Goal: Navigation & Orientation: Understand site structure

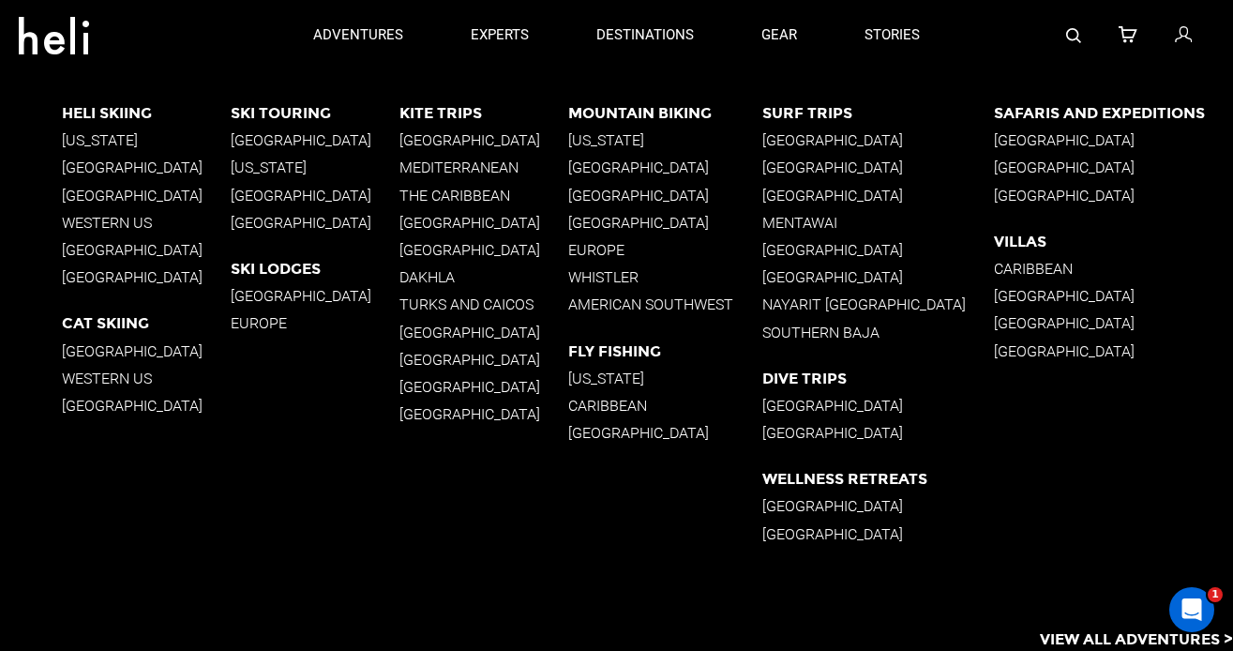
click at [130, 168] on p "[GEOGRAPHIC_DATA]" at bounding box center [146, 167] width 169 height 18
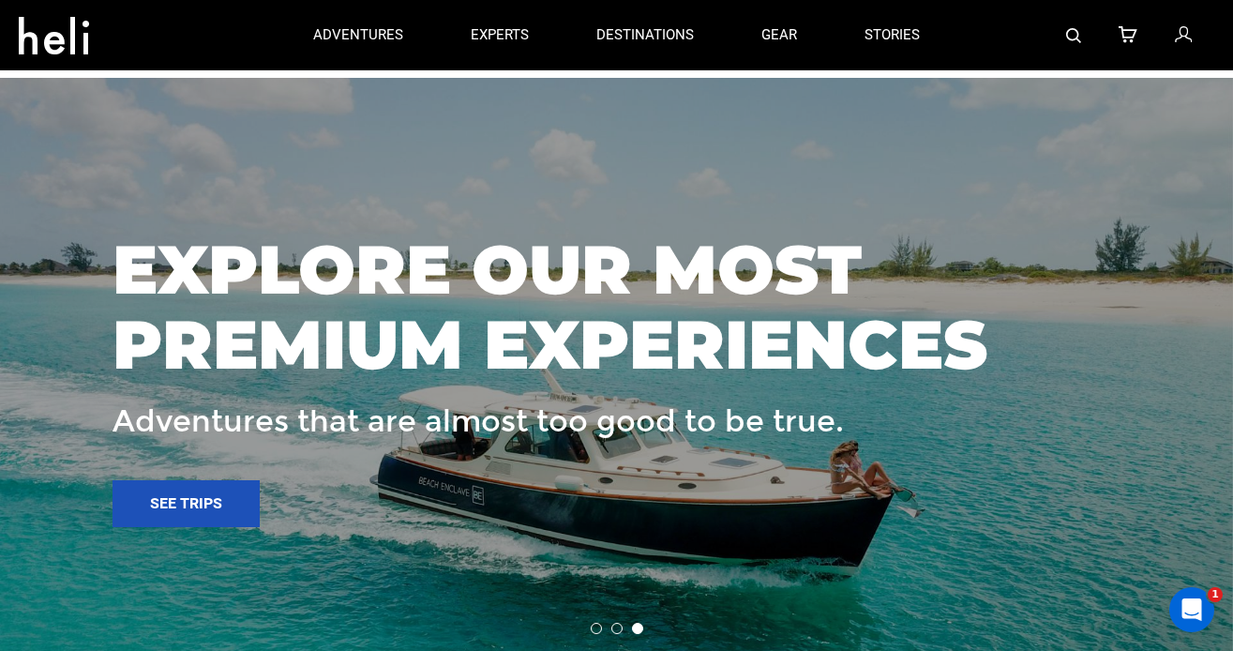
scroll to position [3291, 0]
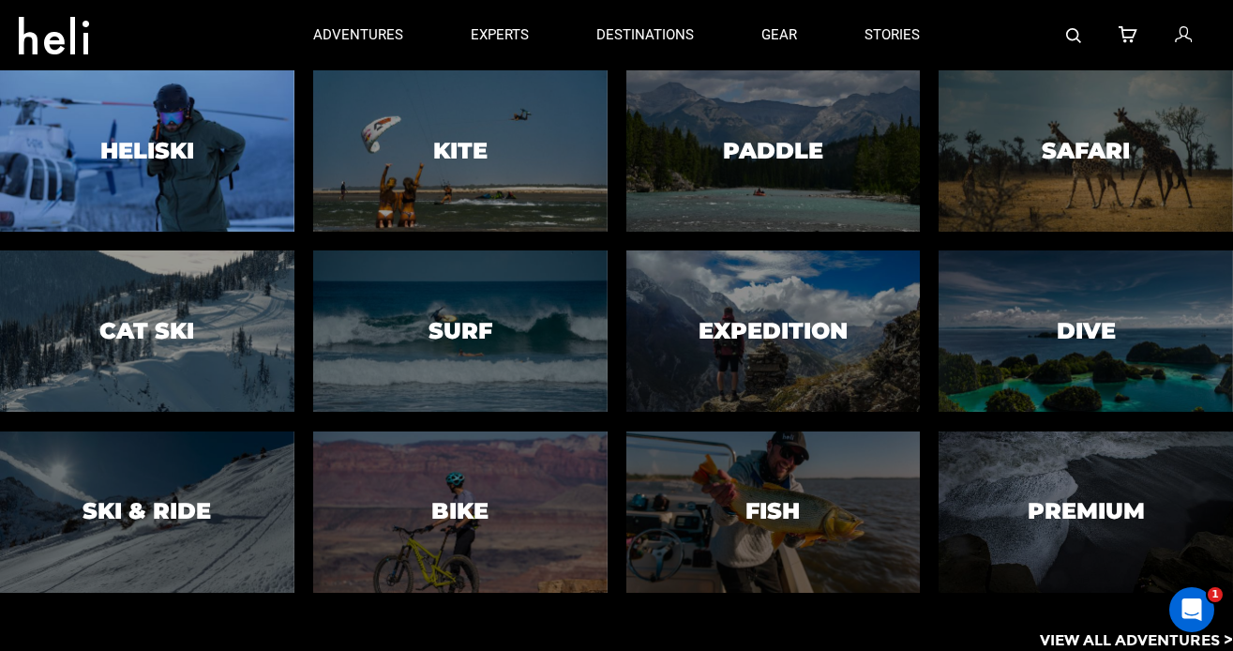
click at [168, 164] on div at bounding box center [147, 150] width 300 height 164
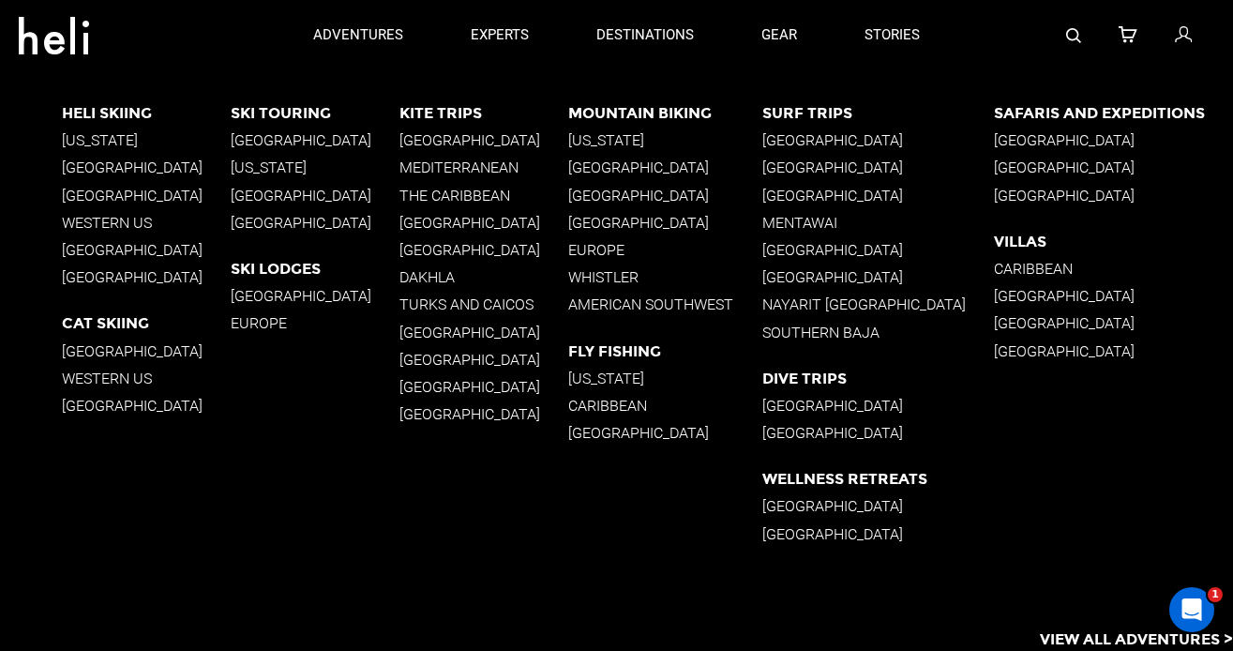
click at [100, 164] on p "[GEOGRAPHIC_DATA]" at bounding box center [146, 167] width 169 height 18
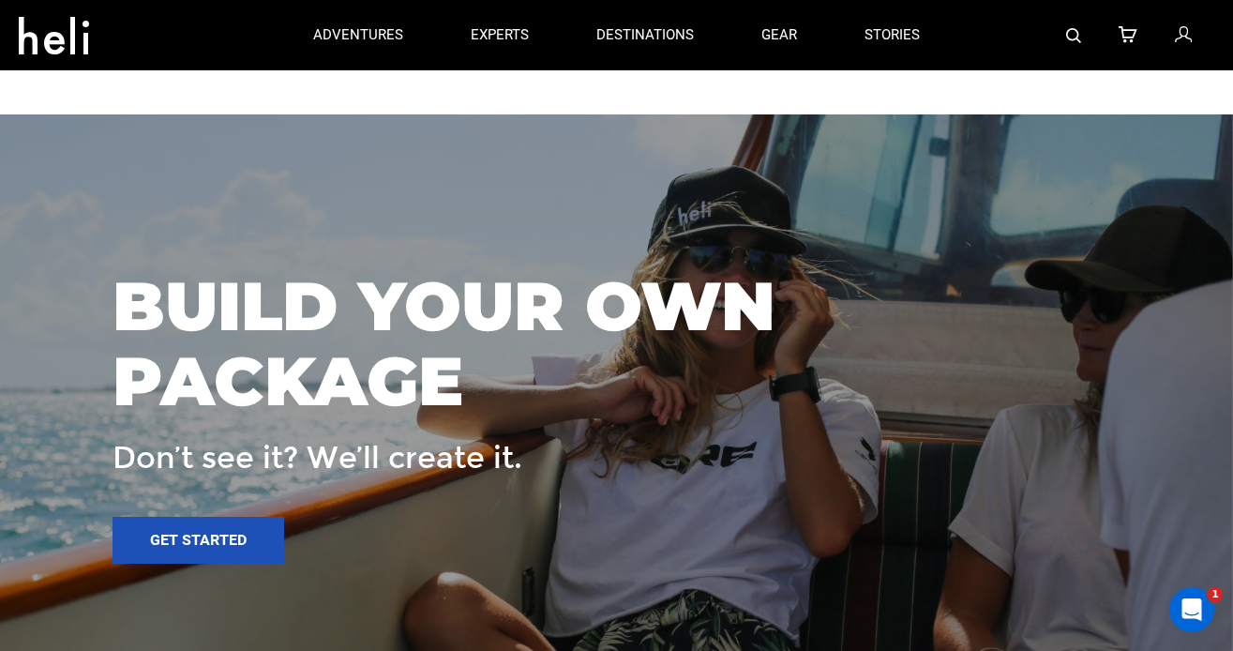
scroll to position [3121, 0]
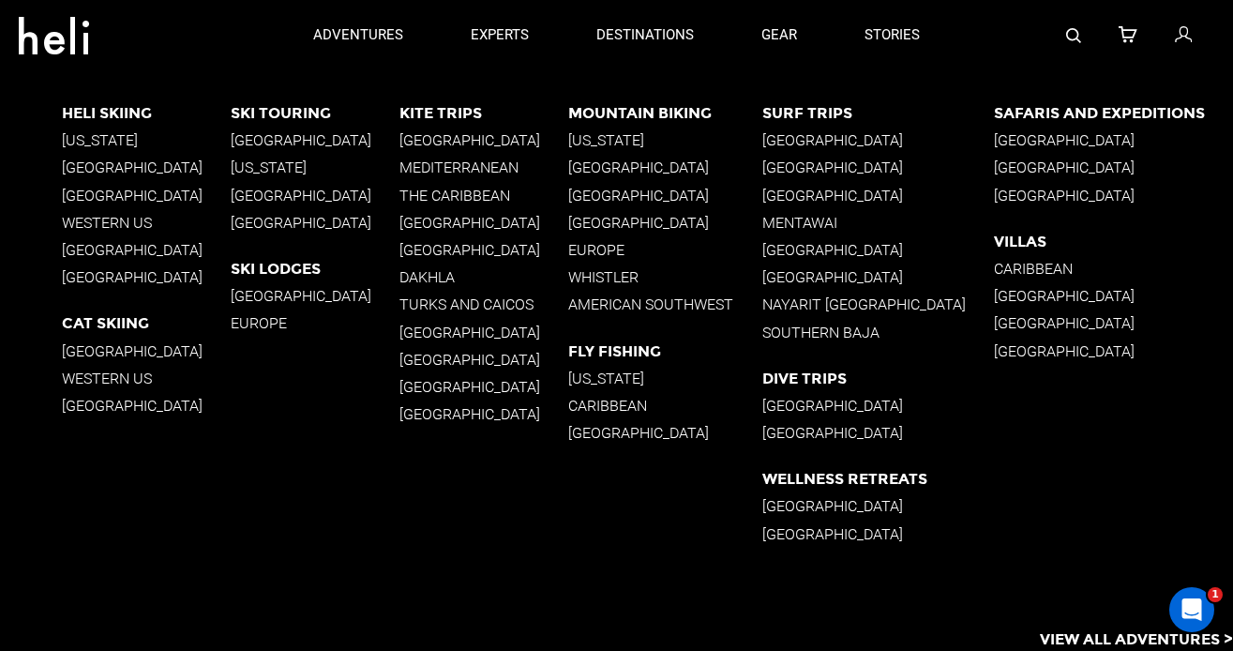
click at [84, 347] on p "[GEOGRAPHIC_DATA]" at bounding box center [146, 351] width 169 height 18
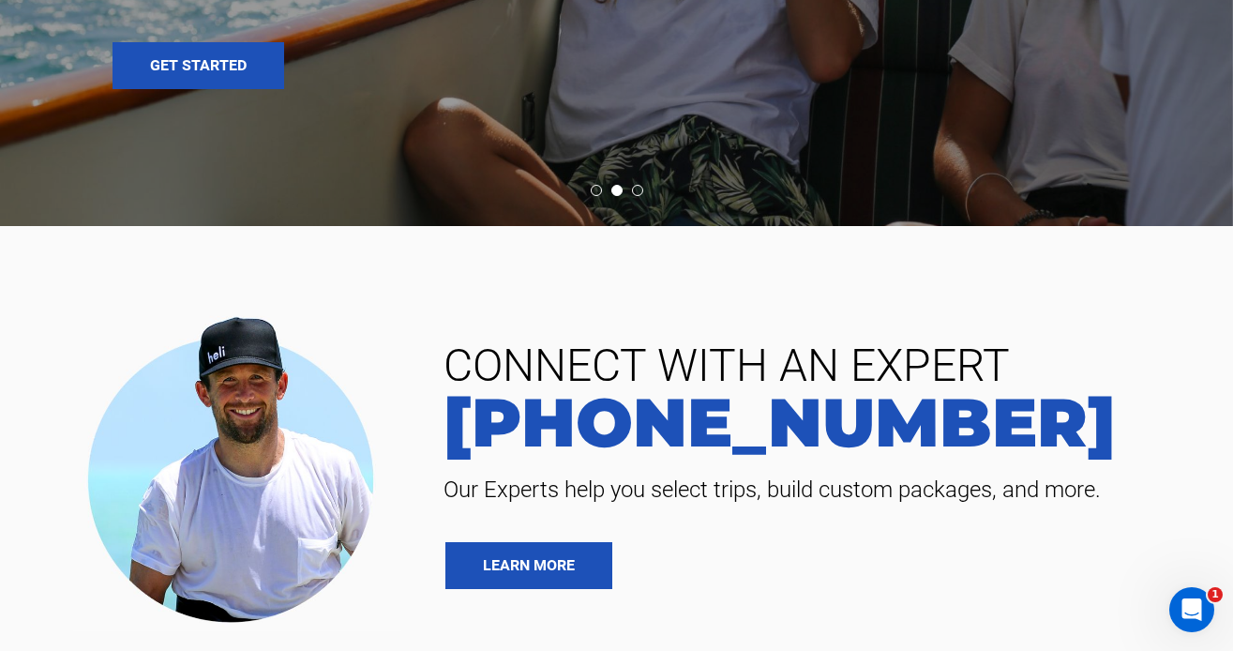
scroll to position [4225, 0]
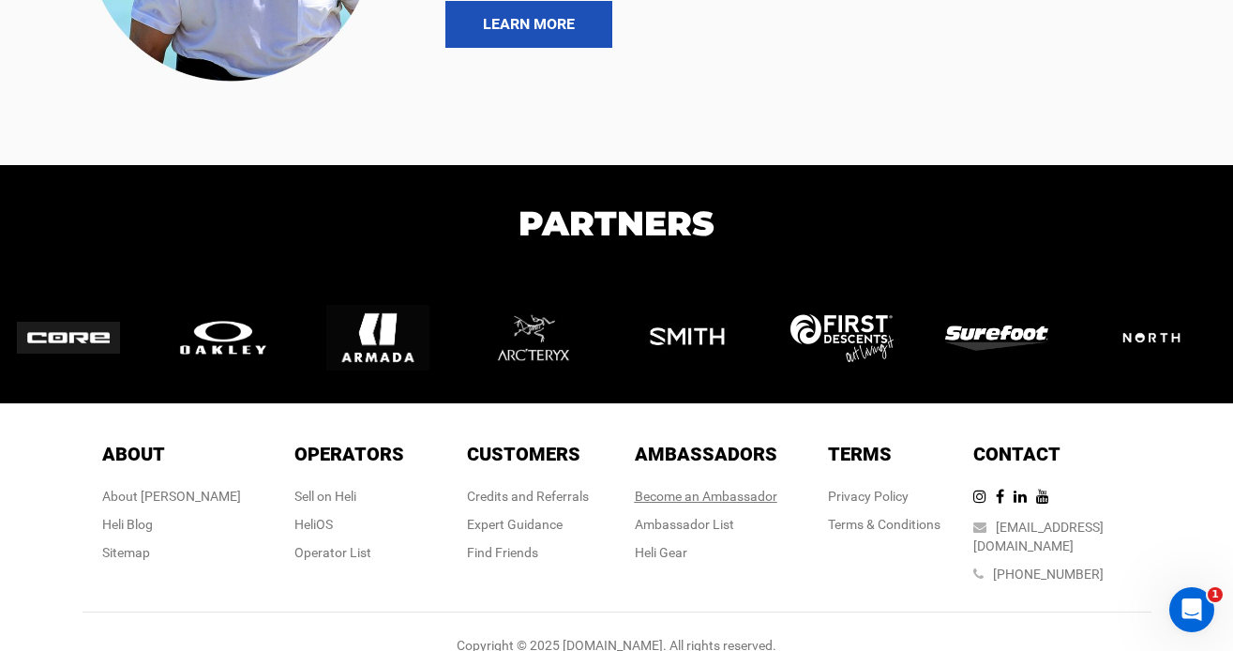
click at [727, 489] on link "Become an Ambassador" at bounding box center [706, 496] width 143 height 15
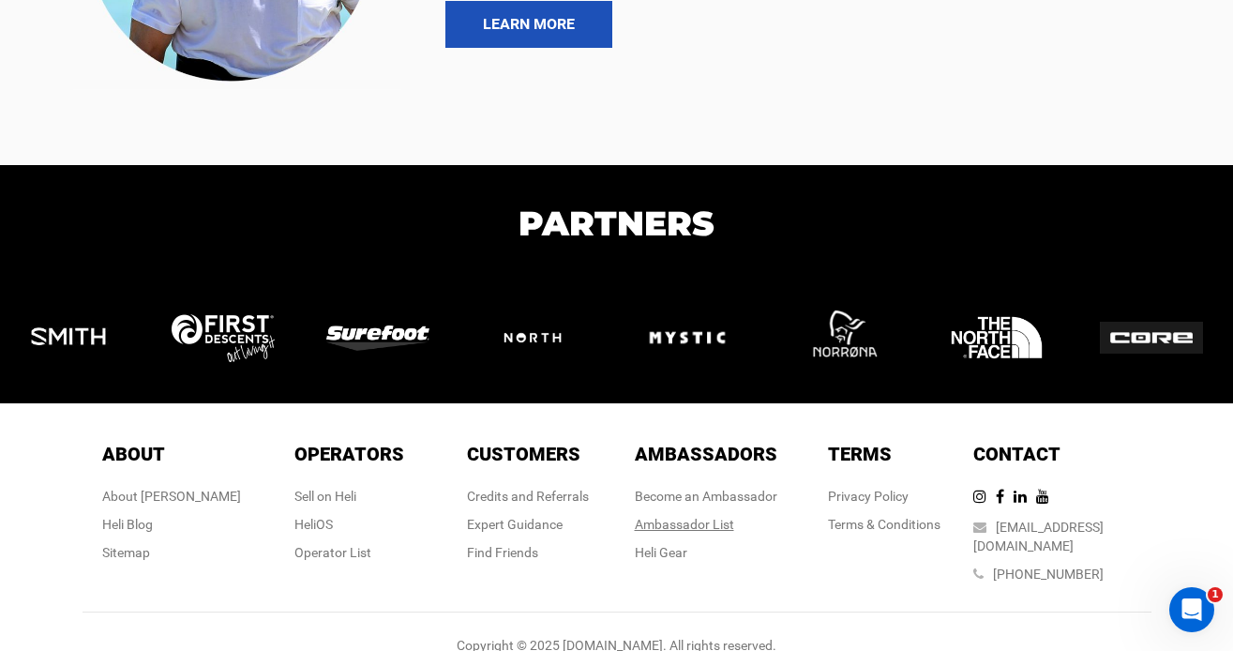
click at [657, 515] on div "Ambassador List" at bounding box center [706, 524] width 143 height 19
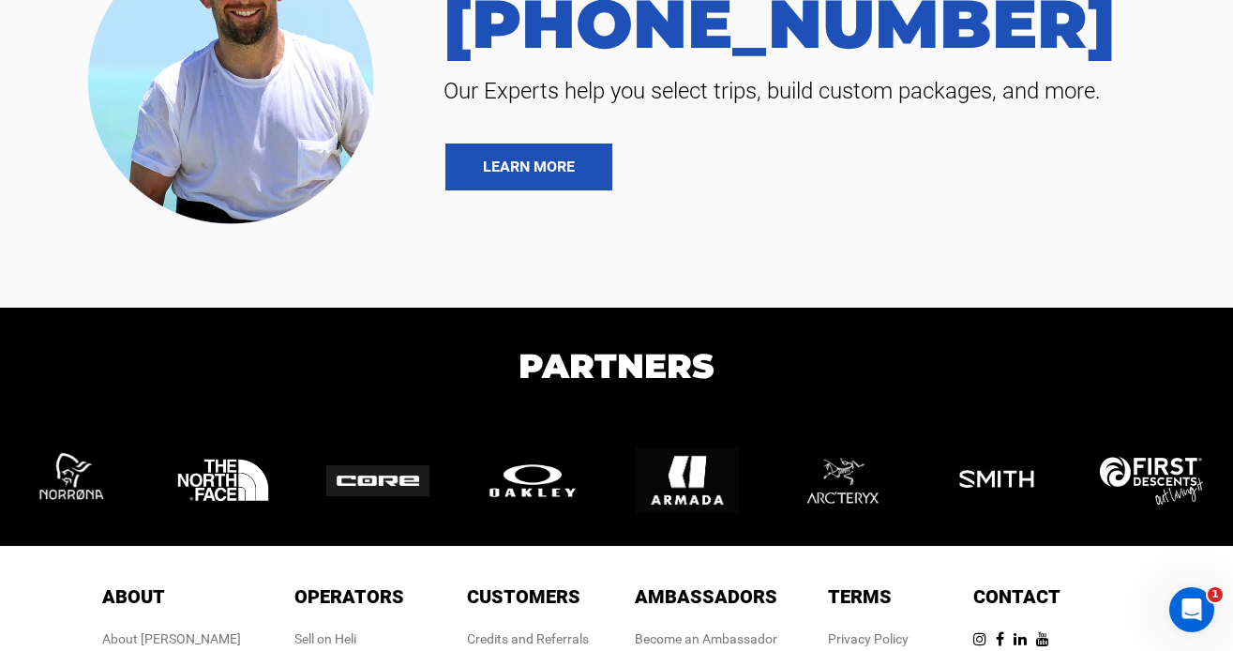
scroll to position [2992, 0]
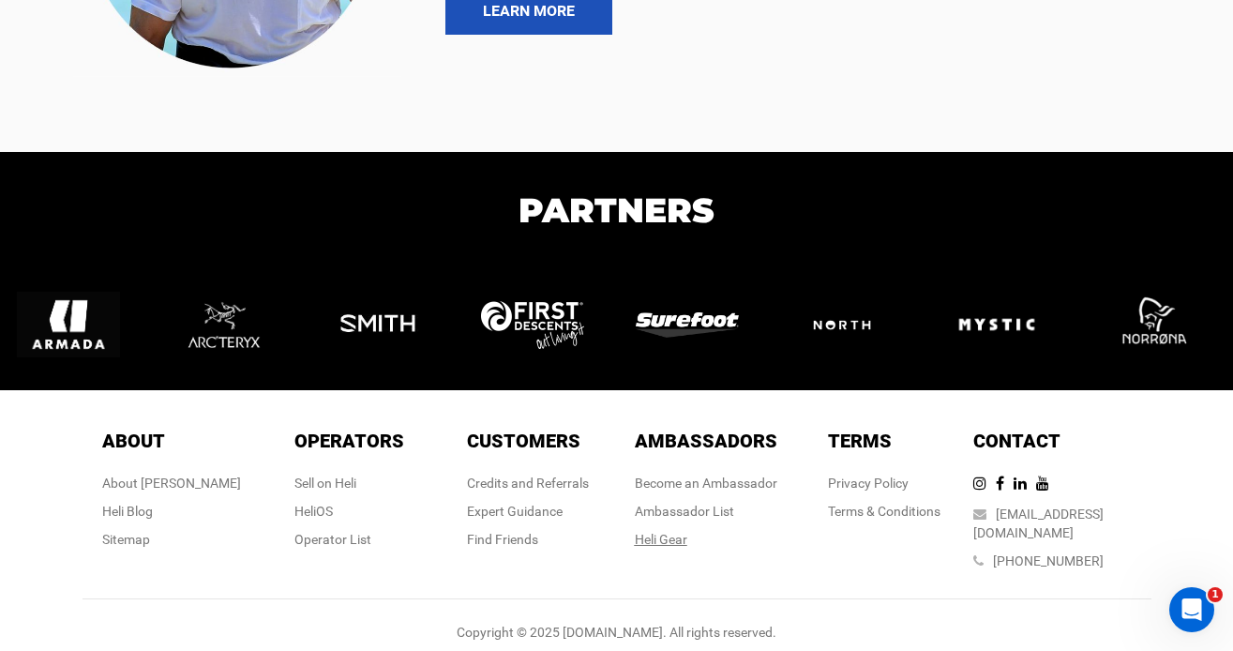
click at [648, 534] on link "Heli Gear" at bounding box center [661, 539] width 53 height 15
